Goal: Task Accomplishment & Management: Use online tool/utility

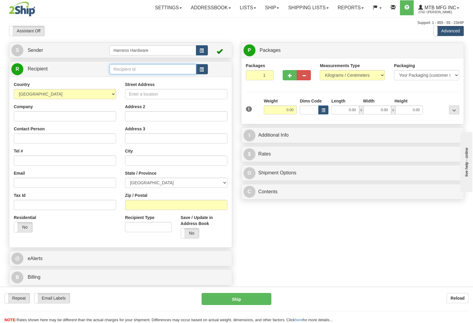
click at [144, 69] on input "text" at bounding box center [153, 69] width 87 height 10
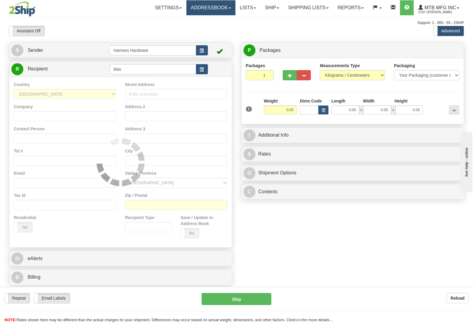
click at [211, 5] on link "Addressbook" at bounding box center [210, 7] width 49 height 15
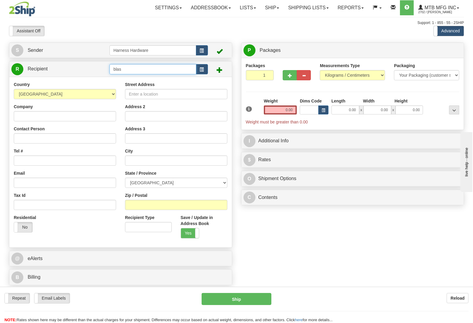
click at [92, 66] on tr "R Recipient blas" at bounding box center [120, 69] width 219 height 12
type input "BLAS"
click at [206, 6] on link "Addressbook" at bounding box center [210, 7] width 49 height 15
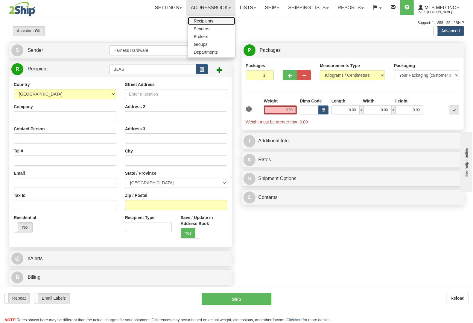
click at [214, 20] on link "Recipients" at bounding box center [211, 21] width 47 height 8
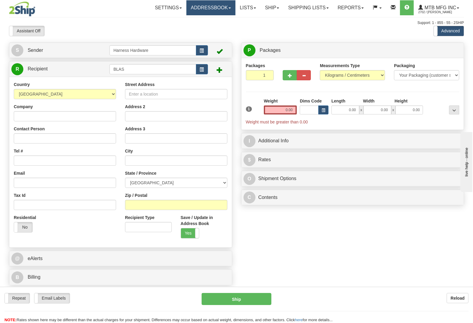
click at [199, 8] on link "Addressbook" at bounding box center [210, 7] width 49 height 15
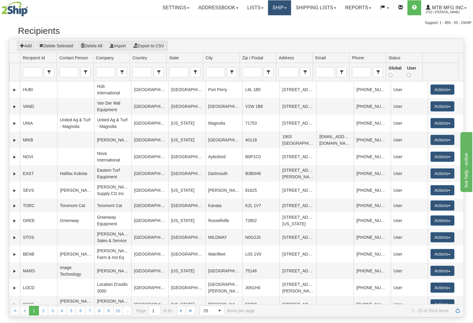
drag, startPoint x: 275, startPoint y: 7, endPoint x: 274, endPoint y: 10, distance: 3.0
click at [275, 7] on link "Ship" at bounding box center [279, 7] width 23 height 15
click at [269, 19] on span "Ship Screen" at bounding box center [261, 21] width 23 height 5
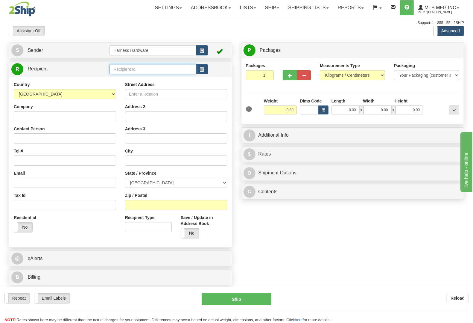
click at [152, 71] on input "text" at bounding box center [153, 69] width 87 height 10
type input "ELLF-PEMBEROKE"
type input "1.50"
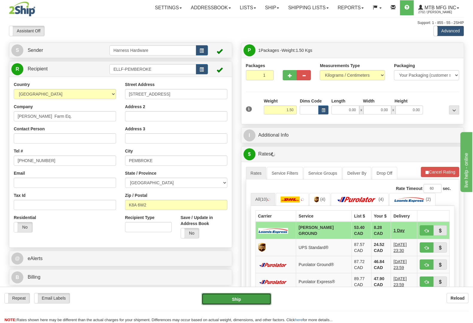
click at [257, 297] on button "Ship" at bounding box center [237, 299] width 70 height 12
type input "DD"
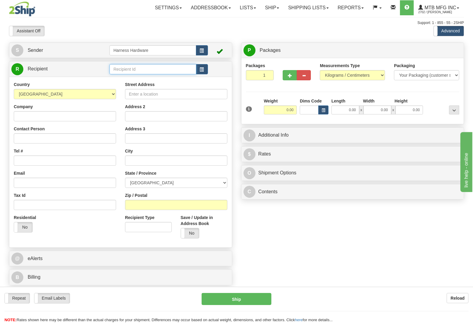
click at [118, 70] on input "text" at bounding box center [153, 69] width 87 height 10
click at [126, 76] on div "WEBM" at bounding box center [152, 79] width 80 height 6
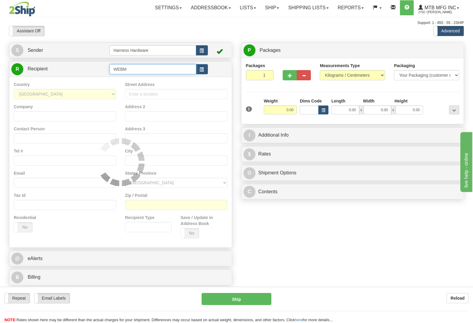
type input "WEBM"
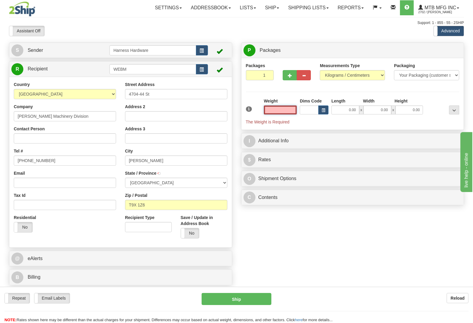
type input "VERMILION"
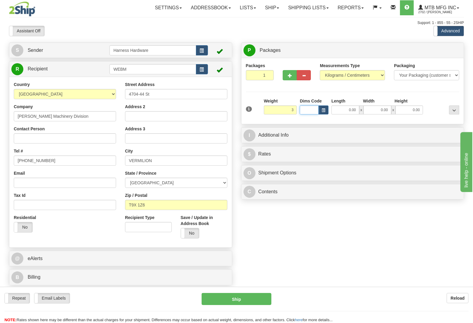
type input "3.00"
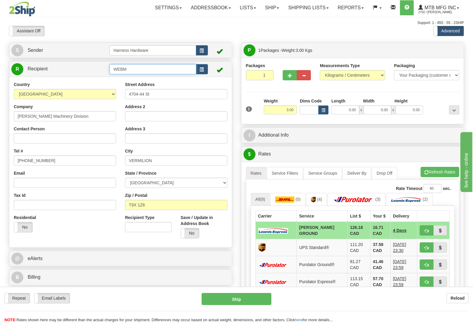
click at [139, 73] on input "WEBM" at bounding box center [153, 69] width 87 height 10
type input "WEBM-ST PAUL"
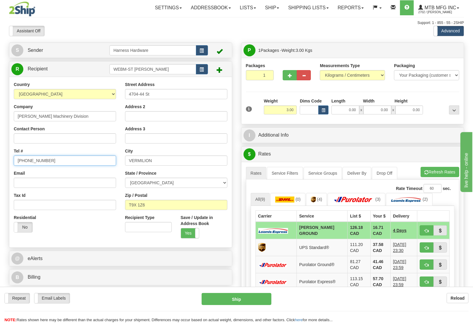
drag, startPoint x: 35, startPoint y: 160, endPoint x: 0, endPoint y: 154, distance: 35.5
click at [0, 154] on div "Toggle navigation Settings Shipping Preferences Fields Preferences New" at bounding box center [236, 224] width 473 height 448
paste input "645-4465"
type input "780-645-4465"
drag, startPoint x: 157, startPoint y: 92, endPoint x: 84, endPoint y: 94, distance: 72.2
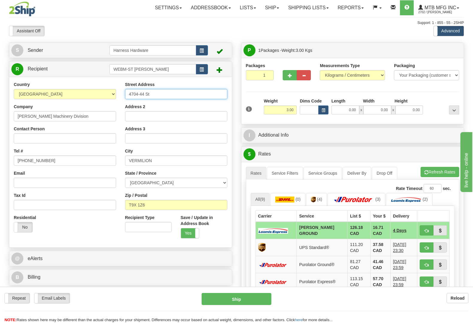
click at [90, 94] on div "Country AFGHANISTAN ALAND ISLANDS ALBANIA ALGERIA AMERICAN SAMOA ANDORRA ANGOLA…" at bounding box center [120, 161] width 223 height 161
paste input "117 50 Ave."
type input "4117 50 Ave."
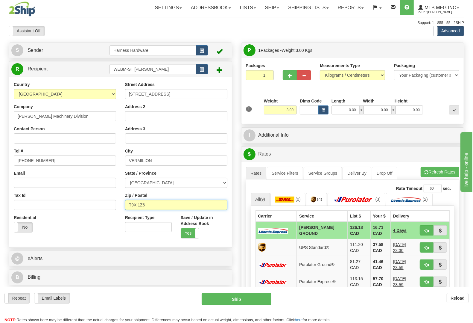
drag, startPoint x: 143, startPoint y: 207, endPoint x: 86, endPoint y: 205, distance: 56.9
click at [91, 207] on div "Country AFGHANISTAN ALAND ISLANDS ALBANIA ALGERIA AMERICAN SAMOA ANDORRA ANGOLA…" at bounding box center [120, 161] width 223 height 161
paste input "0A 3A2"
type input "T0A 3A2"
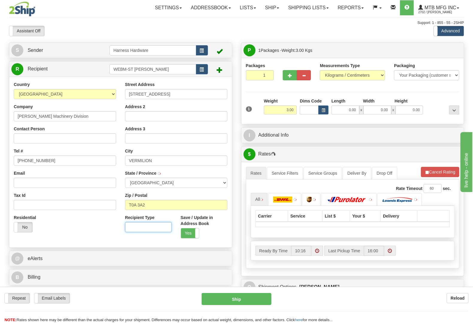
type input "ST PAUL"
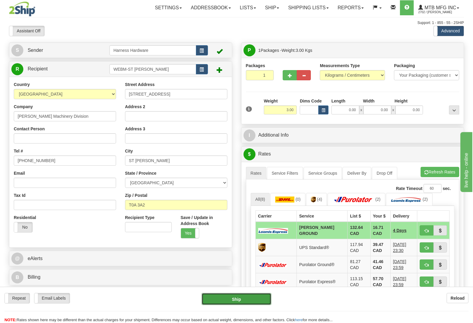
click at [246, 300] on button "Ship" at bounding box center [237, 299] width 70 height 12
type input "DD"
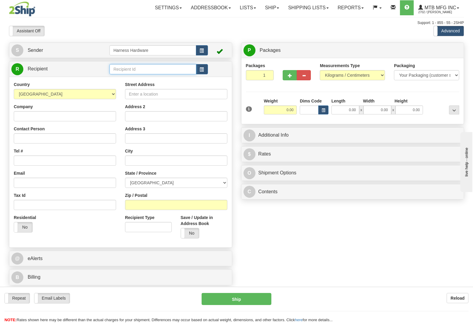
click at [145, 68] on input "text" at bounding box center [153, 69] width 87 height 10
type input "equg"
type input "1.00"
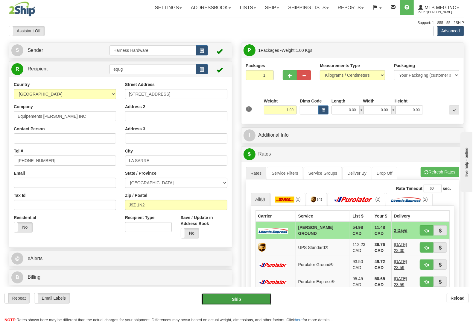
click at [245, 299] on button "Ship" at bounding box center [237, 299] width 70 height 12
type input "DD"
